Goal: Task Accomplishment & Management: Complete application form

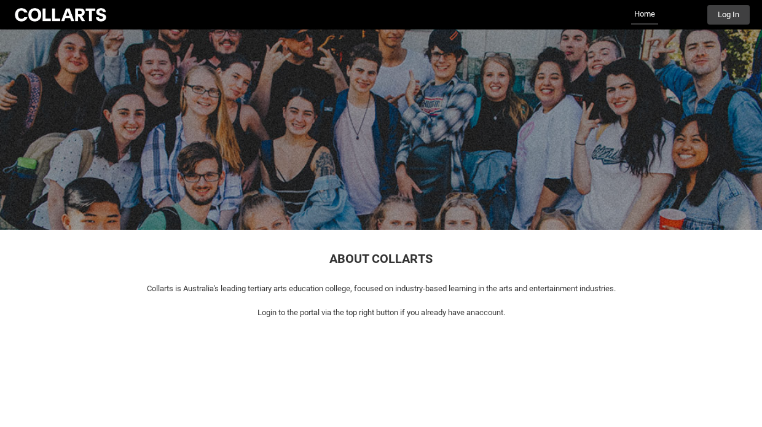
click at [726, 15] on button "Log In" at bounding box center [728, 15] width 42 height 20
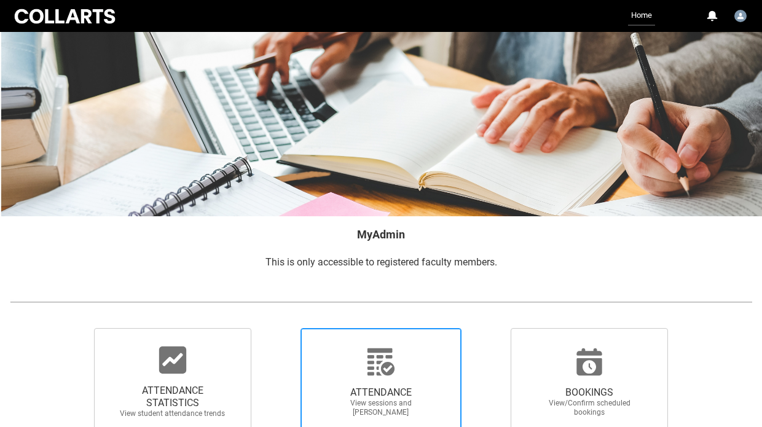
click at [383, 378] on span "ATTENDANCE View sessions and [PERSON_NAME]" at bounding box center [381, 402] width 118 height 50
click at [280, 328] on input "ATTENDANCE View sessions and [PERSON_NAME]" at bounding box center [280, 327] width 1 height 1
radio input "true"
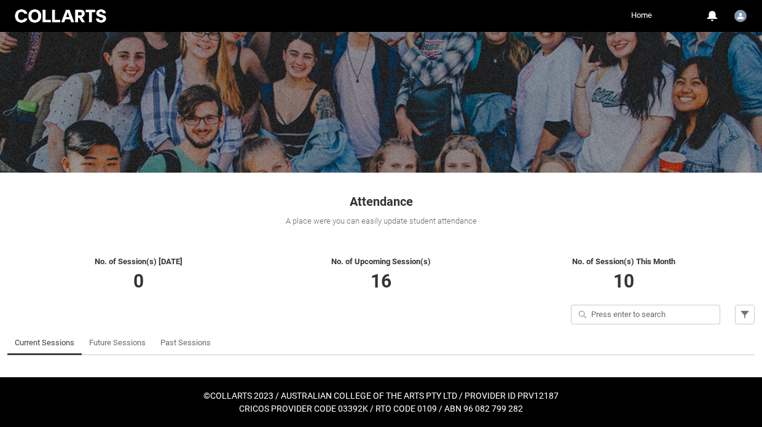
scroll to position [56, 0]
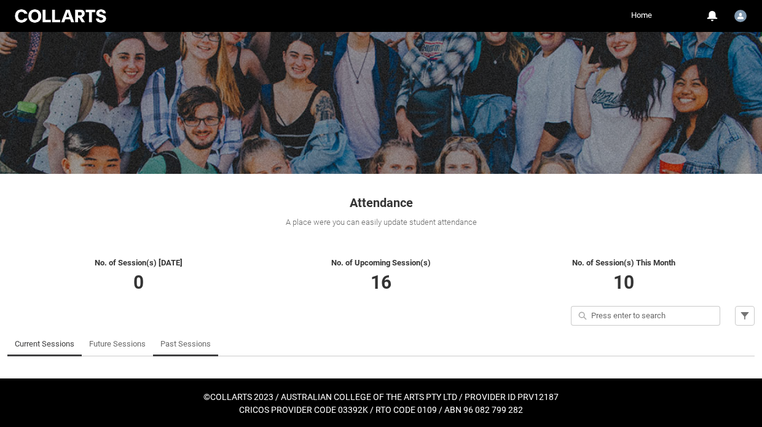
click at [178, 344] on link "Past Sessions" at bounding box center [185, 344] width 50 height 25
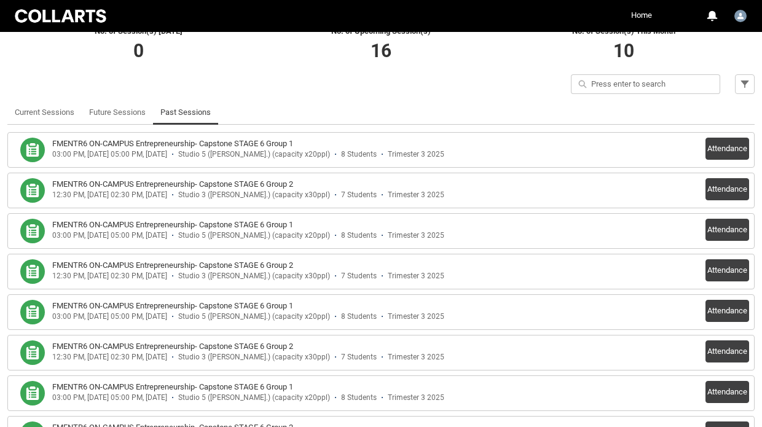
scroll to position [288, 0]
click at [725, 273] on button "Attendance" at bounding box center [727, 270] width 44 height 22
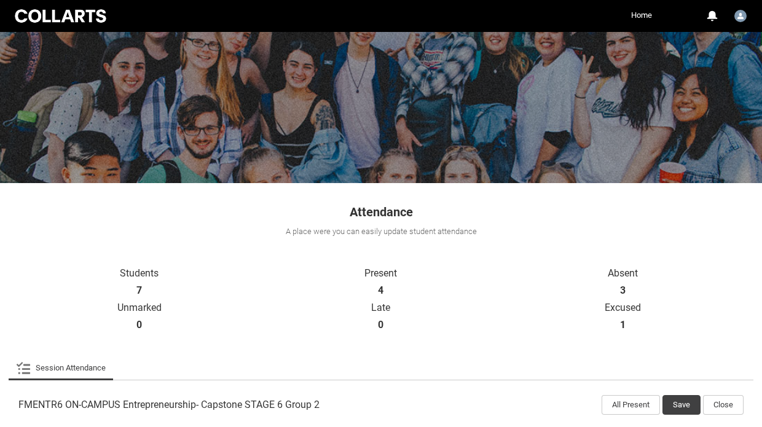
scroll to position [41, 0]
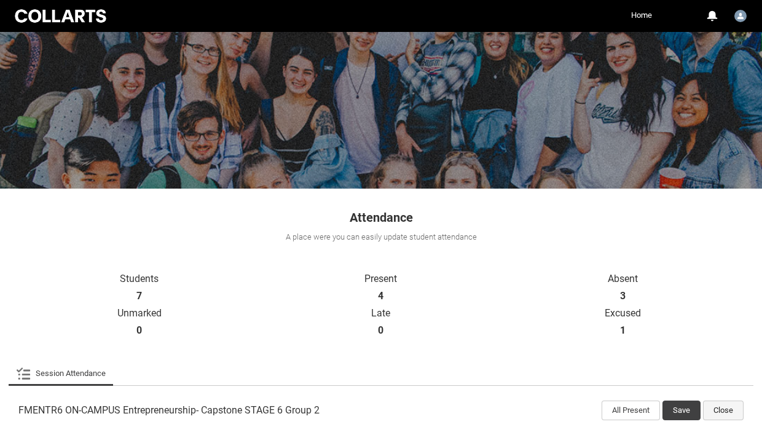
click at [720, 409] on button "Close" at bounding box center [723, 411] width 41 height 20
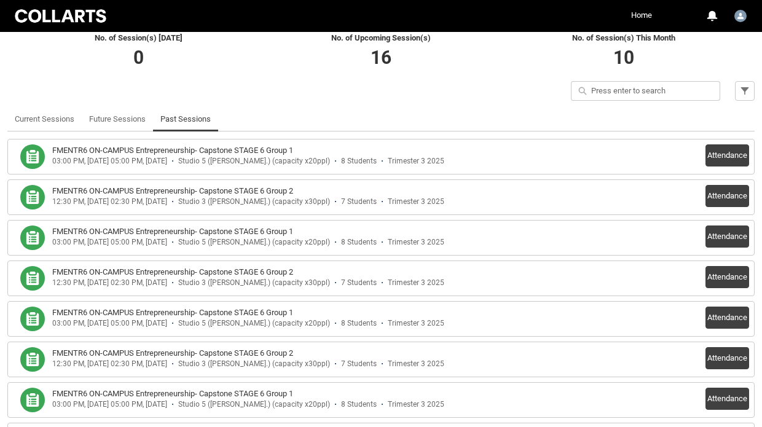
scroll to position [283, 0]
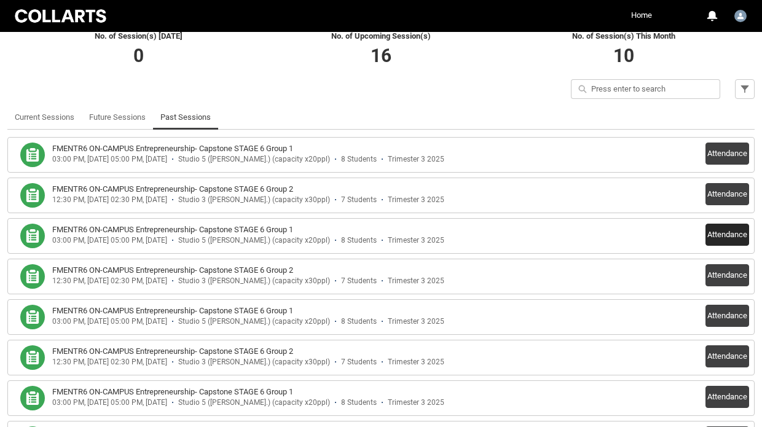
click at [726, 235] on button "Attendance" at bounding box center [727, 235] width 44 height 22
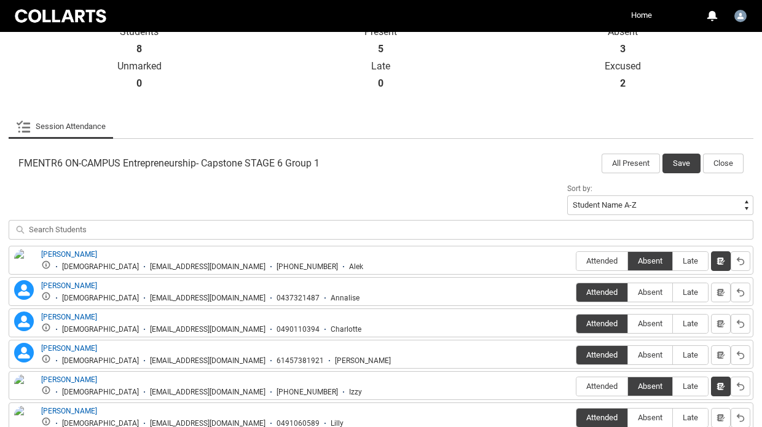
scroll to position [296, 0]
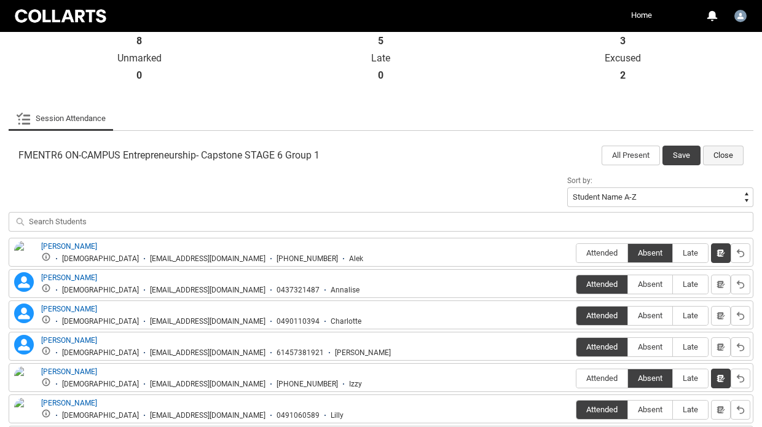
click at [720, 156] on button "Close" at bounding box center [723, 156] width 41 height 20
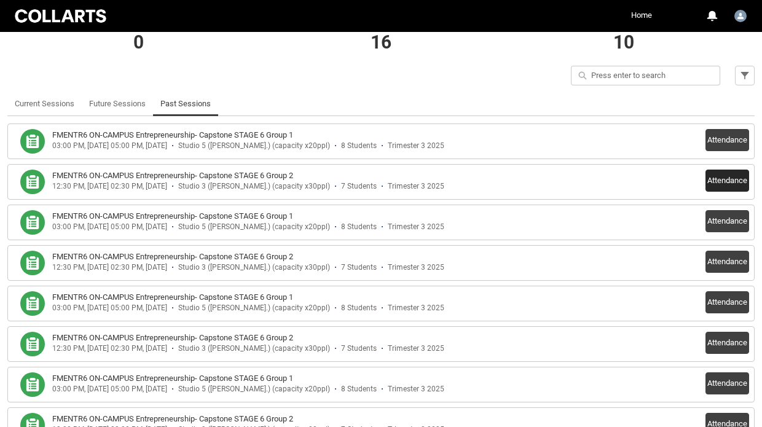
click at [716, 179] on button "Attendance" at bounding box center [727, 181] width 44 height 22
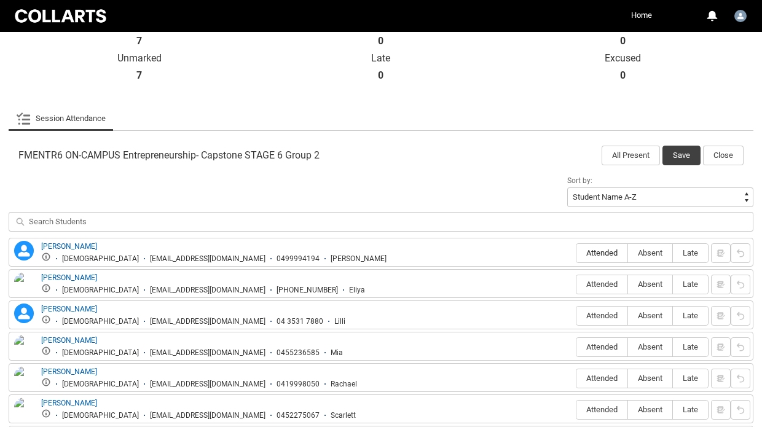
click at [607, 251] on span "Attended" at bounding box center [601, 252] width 51 height 9
click at [576, 253] on input "Attended" at bounding box center [576, 253] width 1 height 1
type lightning-radio-group "Attended"
radio input "true"
click at [650, 284] on span "Absent" at bounding box center [650, 284] width 44 height 9
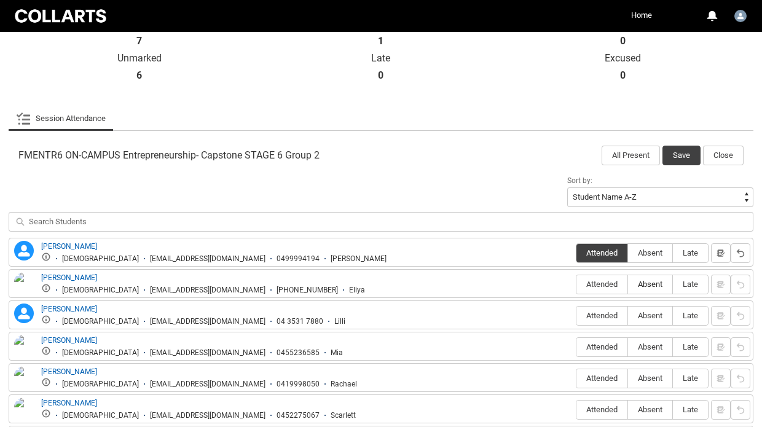
click at [628, 284] on input "Absent" at bounding box center [627, 284] width 1 height 1
type lightning-radio-group "Absent"
radio input "true"
click at [592, 318] on span "Attended" at bounding box center [601, 315] width 51 height 9
click at [576, 316] on input "Attended" at bounding box center [576, 315] width 1 height 1
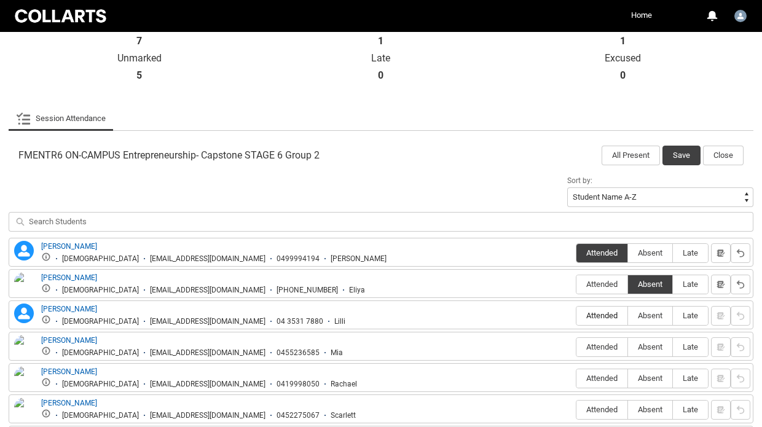
type lightning-radio-group "Attended"
radio input "true"
click at [593, 348] on span "Attended" at bounding box center [601, 346] width 51 height 9
click at [576, 347] on input "Attended" at bounding box center [576, 347] width 1 height 1
type lightning-radio-group "Attended"
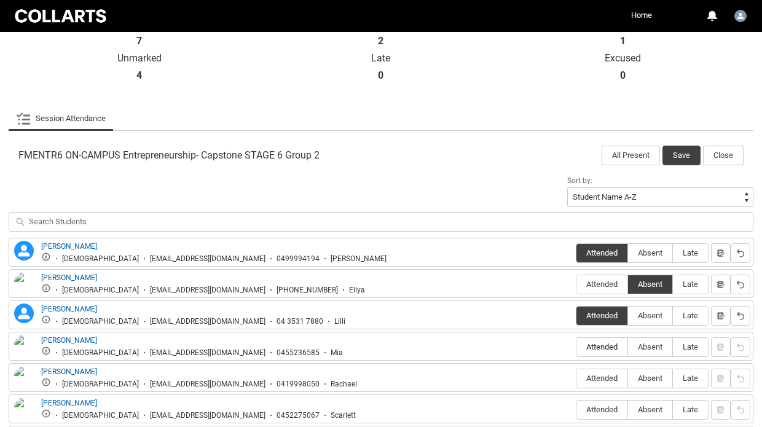
radio input "true"
click at [591, 377] on span "Attended" at bounding box center [601, 378] width 51 height 9
click at [576, 378] on input "Attended" at bounding box center [576, 378] width 1 height 1
type lightning-radio-group "Attended"
radio input "true"
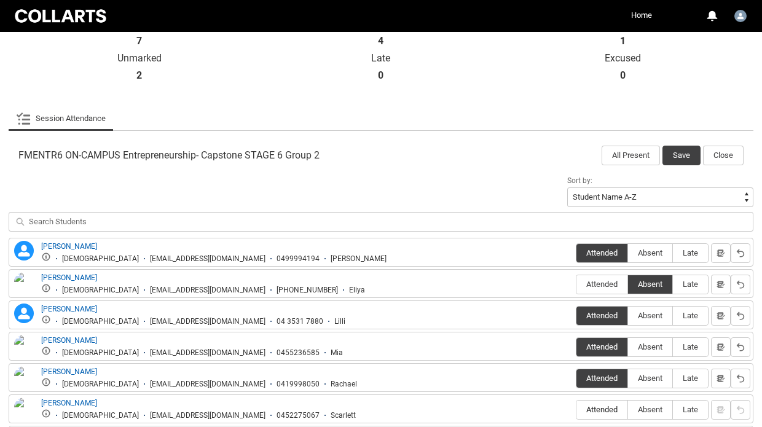
click at [592, 410] on span "Attended" at bounding box center [601, 409] width 51 height 9
click at [576, 410] on input "Attended" at bounding box center [576, 409] width 1 height 1
type lightning-radio-group "Attended"
radio input "true"
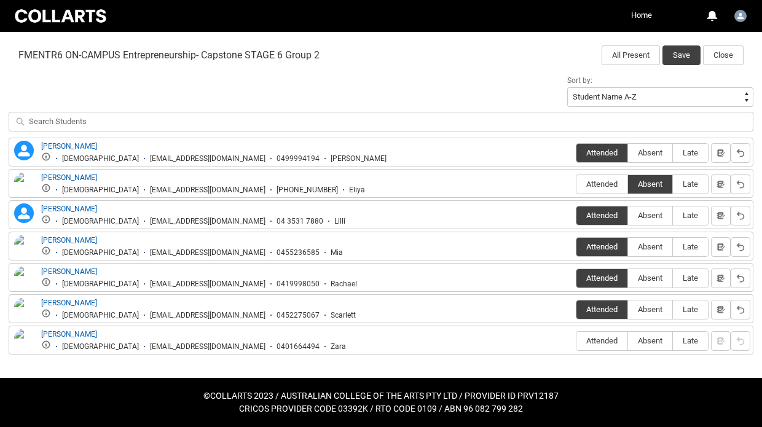
scroll to position [396, 0]
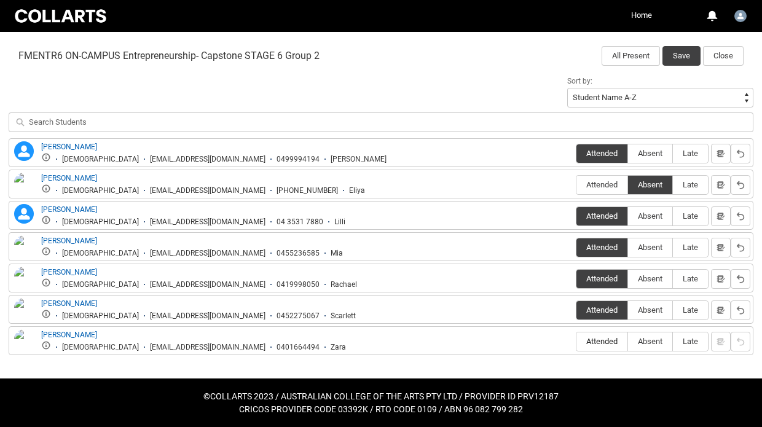
click at [599, 342] on span "Attended" at bounding box center [601, 341] width 51 height 9
click at [576, 342] on input "Attended" at bounding box center [576, 341] width 1 height 1
type lightning-radio-group "Attended"
radio input "true"
click at [681, 55] on button "Save" at bounding box center [681, 56] width 38 height 20
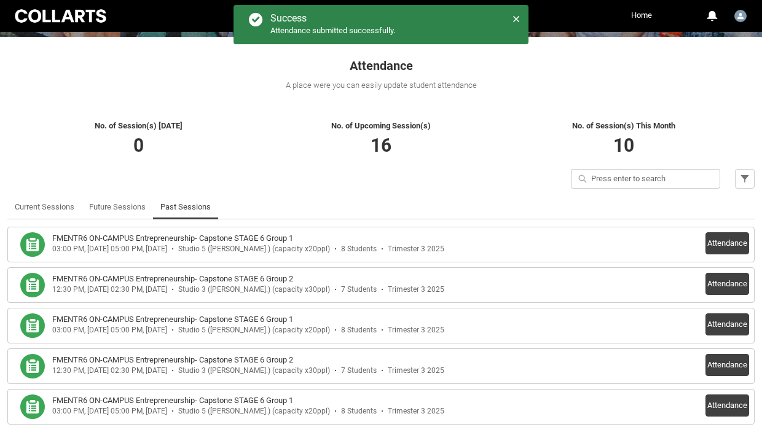
scroll to position [190, 0]
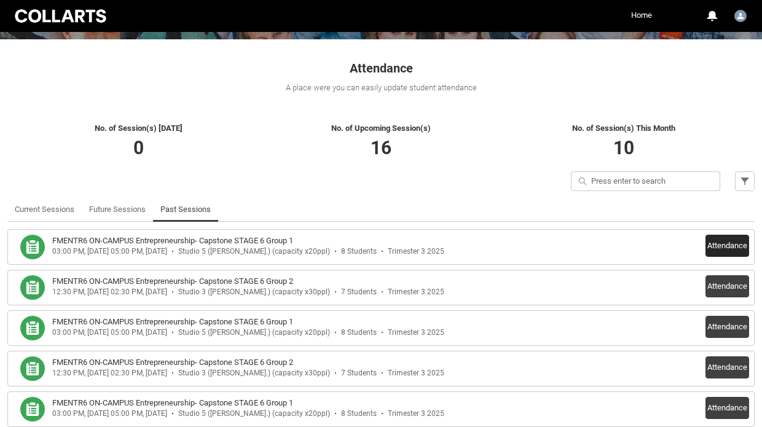
click at [722, 246] on button "Attendance" at bounding box center [727, 246] width 44 height 22
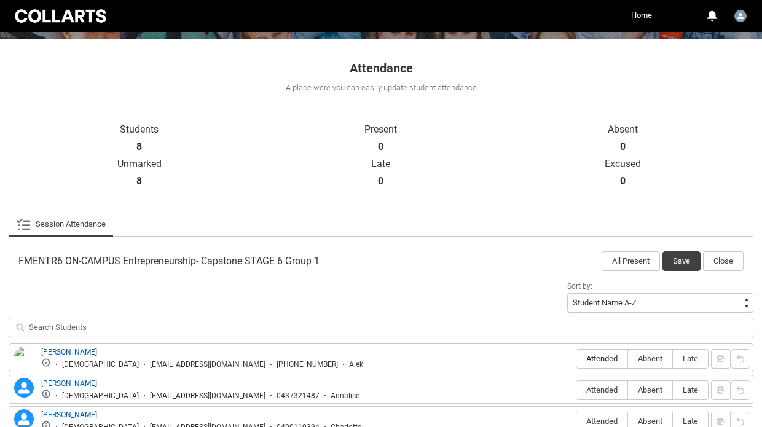
click at [600, 359] on span "Attended" at bounding box center [601, 358] width 51 height 9
click at [576, 359] on input "Attended" at bounding box center [576, 358] width 1 height 1
type lightning-radio-group "Attended"
radio input "true"
click at [599, 388] on span "Attended" at bounding box center [601, 389] width 51 height 9
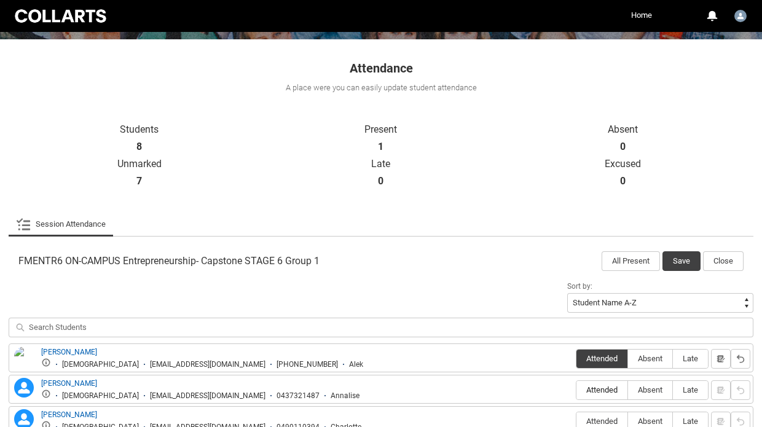
click at [576, 390] on input "Attended" at bounding box center [576, 390] width 1 height 1
type lightning-radio-group "Attended"
radio input "true"
click at [600, 417] on span "Attended" at bounding box center [601, 421] width 51 height 9
click at [576, 421] on input "Attended" at bounding box center [576, 421] width 1 height 1
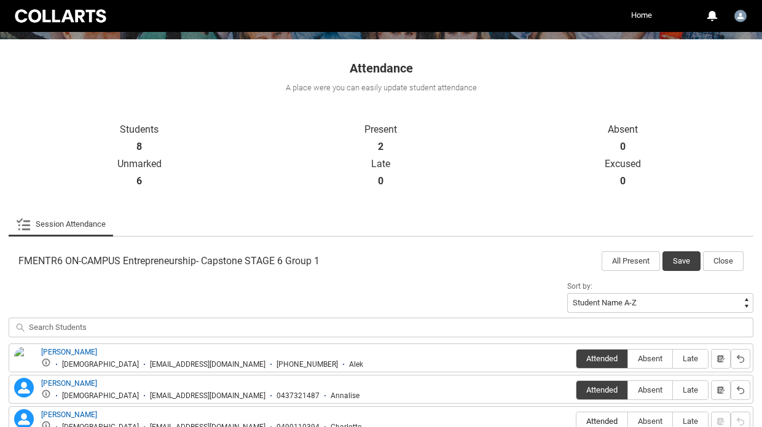
type lightning-radio-group "Attended"
radio input "true"
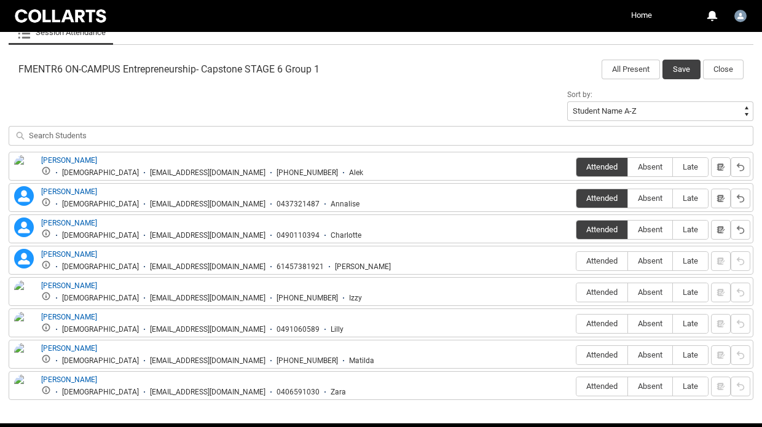
scroll to position [383, 0]
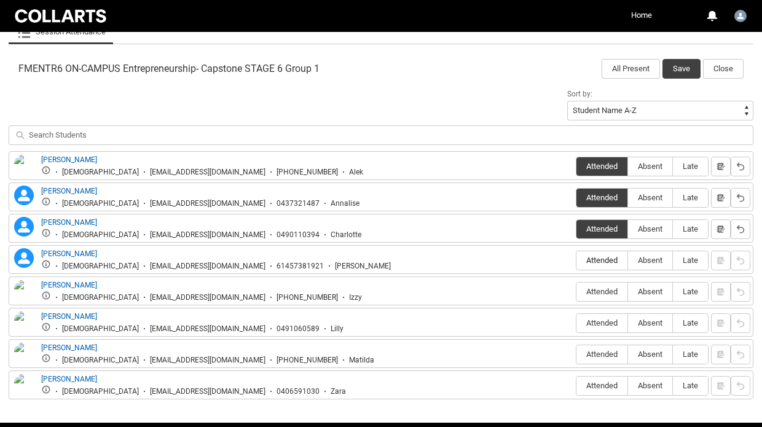
click at [617, 256] on span "Attended" at bounding box center [601, 260] width 51 height 9
click at [576, 260] on input "Attended" at bounding box center [576, 260] width 1 height 1
type lightning-radio-group "Attended"
radio input "true"
click at [643, 291] on span "Absent" at bounding box center [650, 291] width 44 height 9
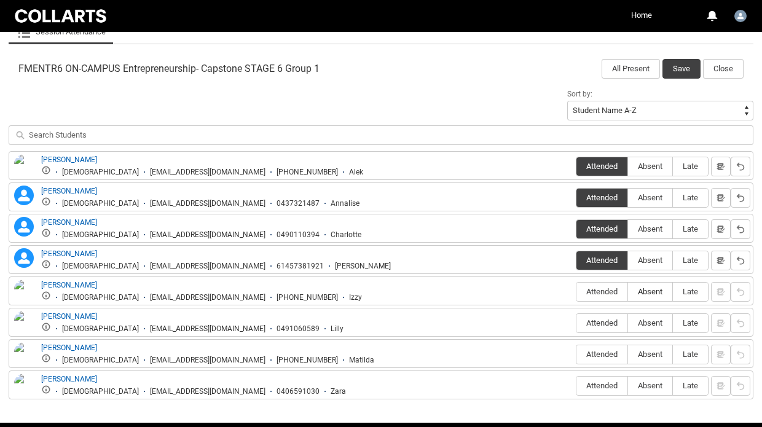
click at [628, 291] on input "Absent" at bounding box center [627, 291] width 1 height 1
type lightning-radio-group "Absent"
radio input "true"
click at [607, 321] on span "Attended" at bounding box center [601, 322] width 51 height 9
click at [576, 323] on input "Attended" at bounding box center [576, 323] width 1 height 1
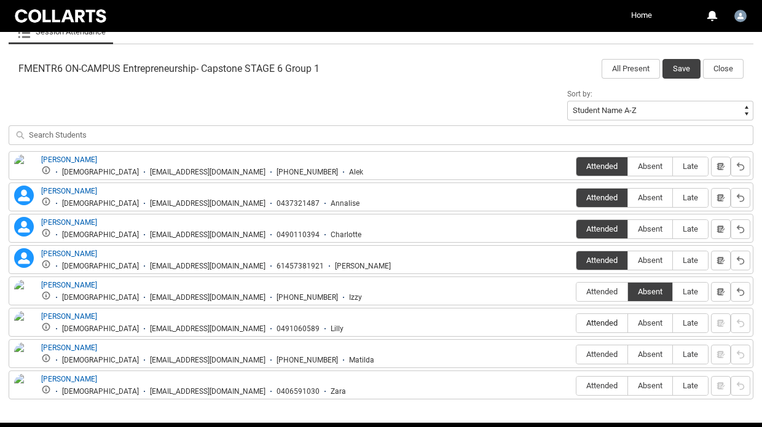
type lightning-radio-group "Attended"
radio input "true"
click at [600, 352] on span "Attended" at bounding box center [601, 354] width 51 height 9
click at [576, 354] on input "Attended" at bounding box center [576, 354] width 1 height 1
type lightning-radio-group "Attended"
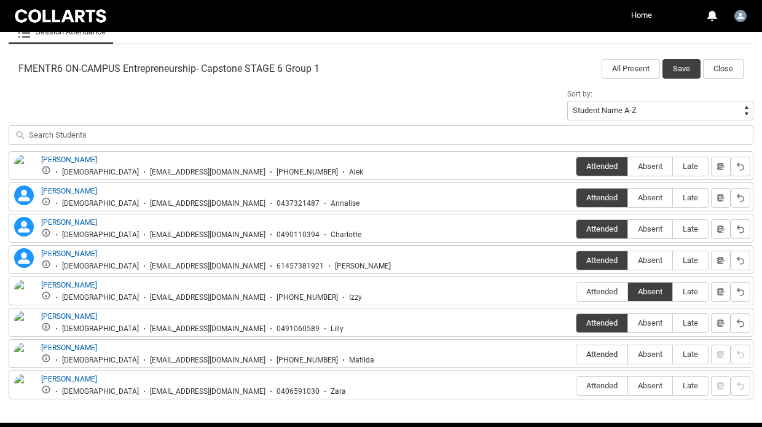
radio input "true"
click at [589, 388] on span "Attended" at bounding box center [601, 385] width 51 height 9
click at [576, 386] on input "Attended" at bounding box center [576, 385] width 1 height 1
type lightning-radio-group "Attended"
radio input "true"
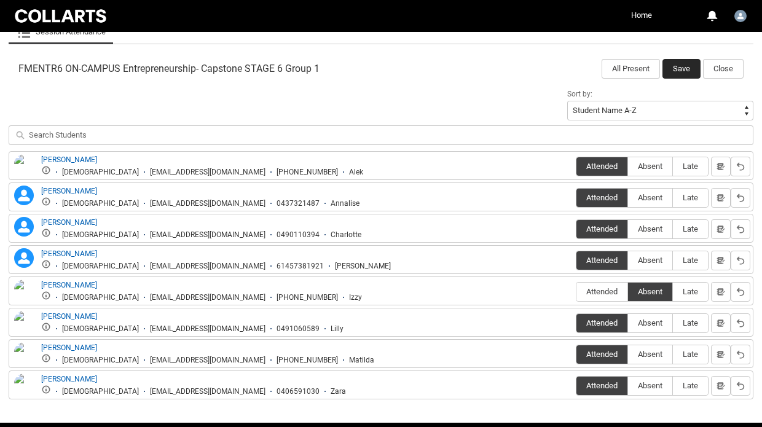
click at [688, 66] on button "Save" at bounding box center [681, 69] width 38 height 20
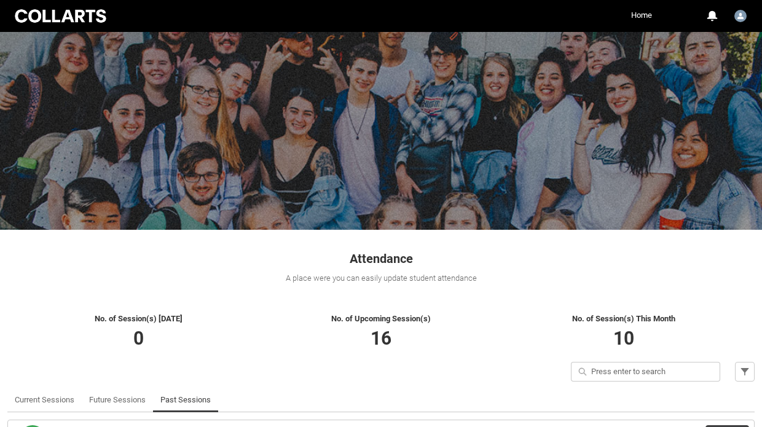
scroll to position [0, 0]
